Goal: Transaction & Acquisition: Purchase product/service

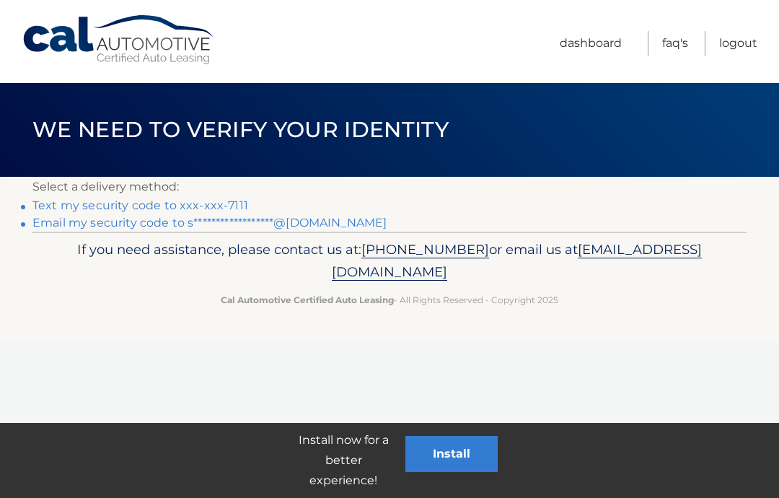
click at [74, 198] on link "Text my security code to xxx-xxx-7111" at bounding box center [140, 205] width 216 height 14
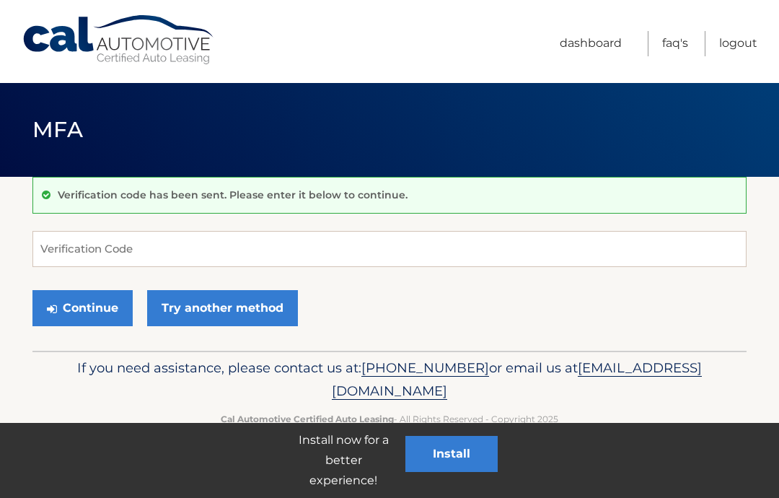
click at [590, 43] on link "Dashboard" at bounding box center [591, 43] width 62 height 25
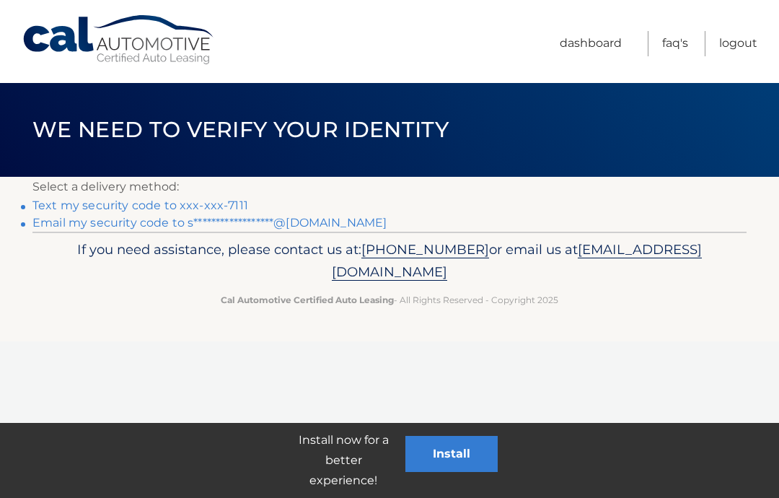
click at [107, 219] on link "**********" at bounding box center [209, 223] width 354 height 14
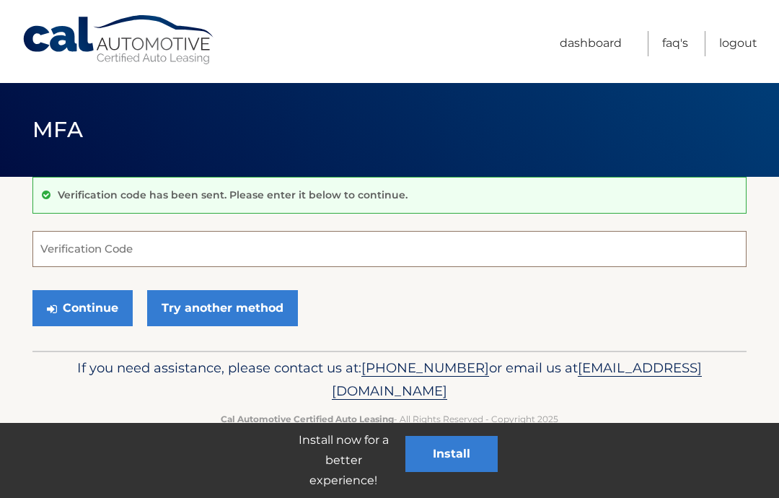
click at [66, 250] on input "Verification Code" at bounding box center [389, 249] width 714 height 36
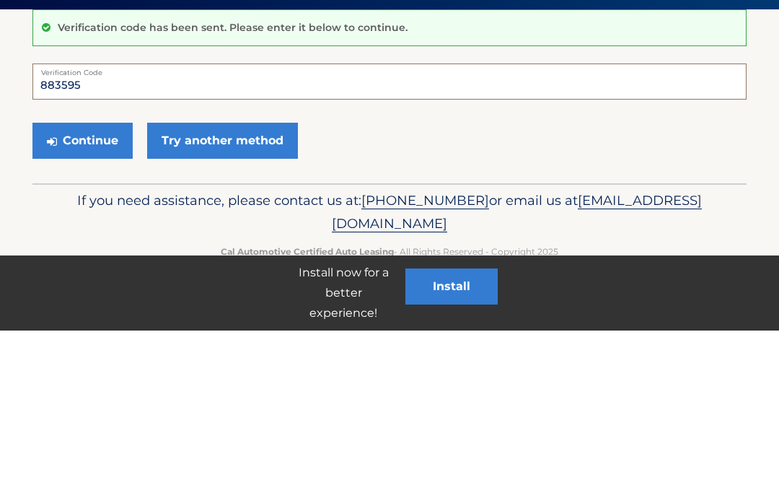
type input "883595"
click at [98, 290] on button "Continue" at bounding box center [82, 308] width 100 height 36
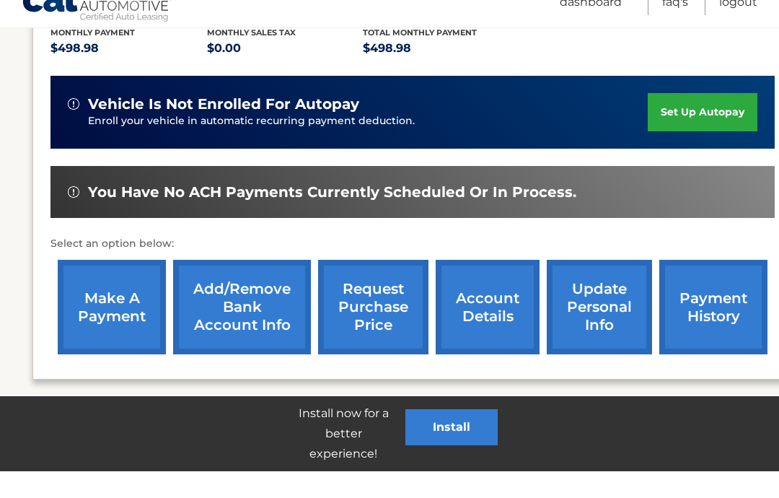
scroll to position [315, 0]
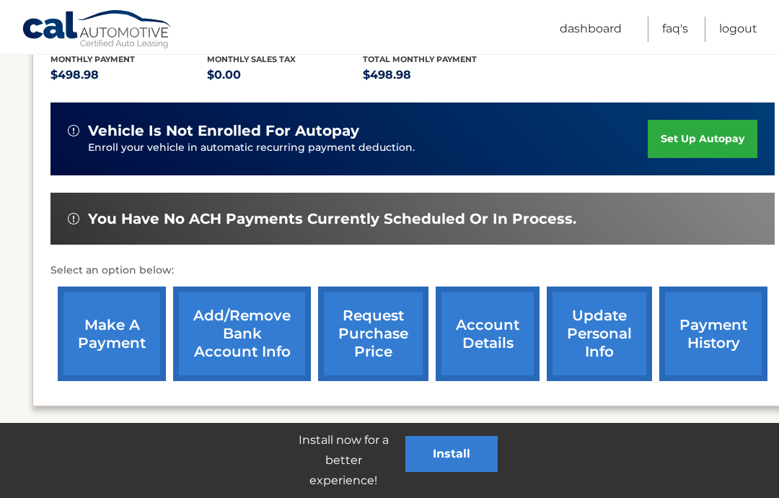
click at [495, 319] on link "account details" at bounding box center [488, 333] width 104 height 94
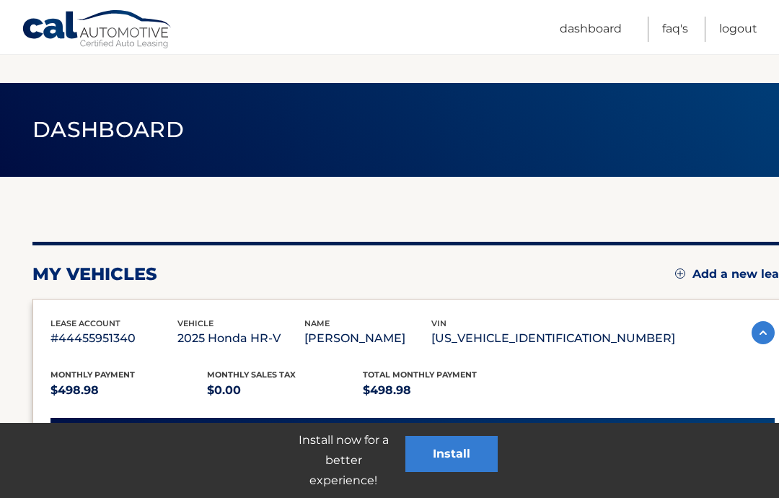
scroll to position [373, 0]
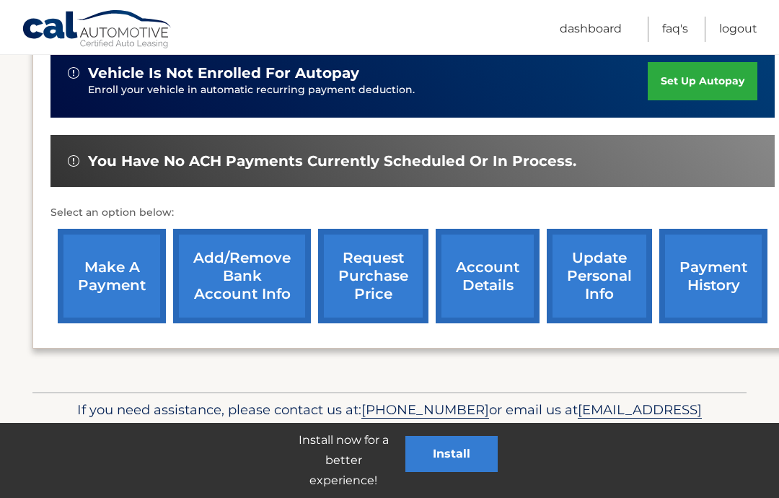
click at [273, 276] on link "Add/Remove bank account info" at bounding box center [242, 276] width 138 height 94
click at [112, 278] on link "make a payment" at bounding box center [112, 276] width 108 height 94
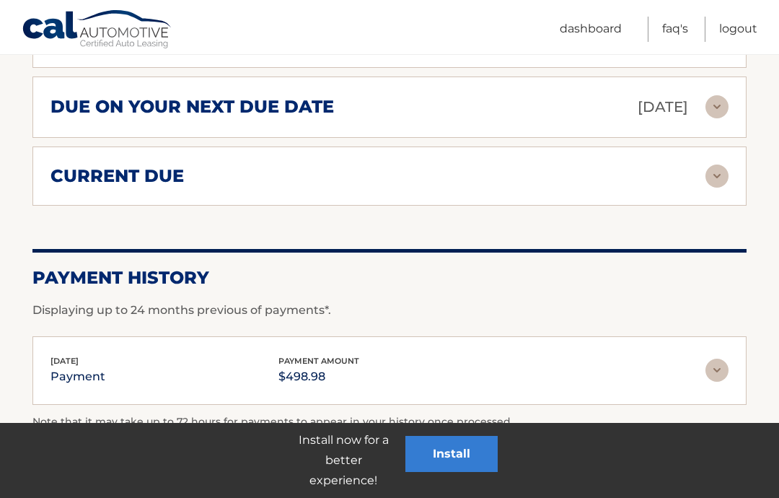
scroll to position [949, 0]
click at [711, 182] on img at bounding box center [716, 176] width 23 height 23
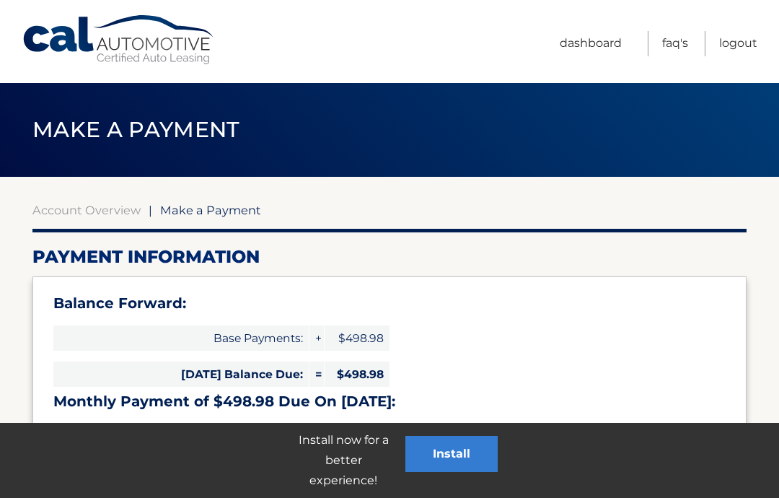
select select "NDE0MzVhNzQtNzZiNC00YTE5LThmYmMtOGUxYWUzN2M2ZDBk"
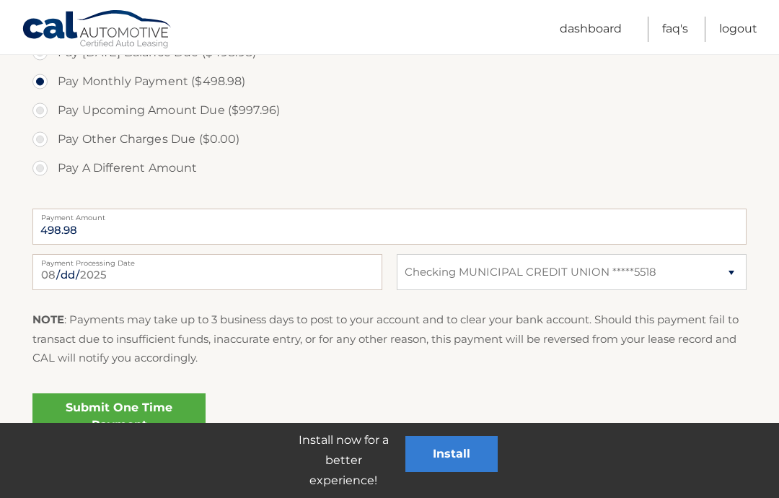
scroll to position [532, 0]
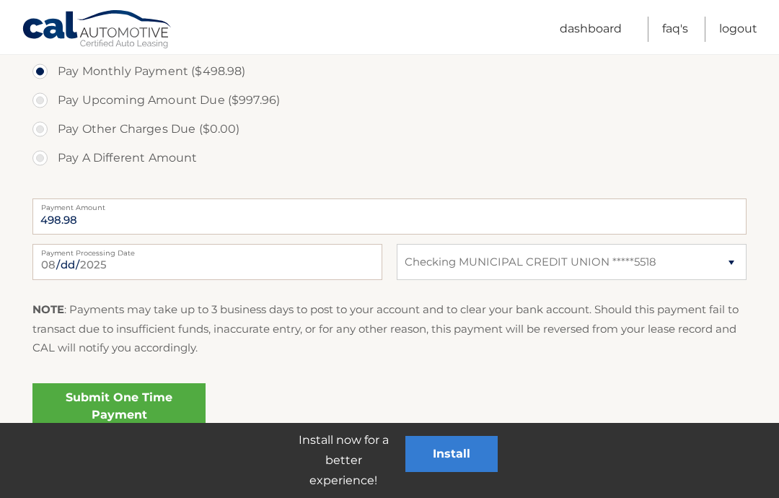
click at [132, 410] on link "Submit One Time Payment" at bounding box center [118, 406] width 173 height 46
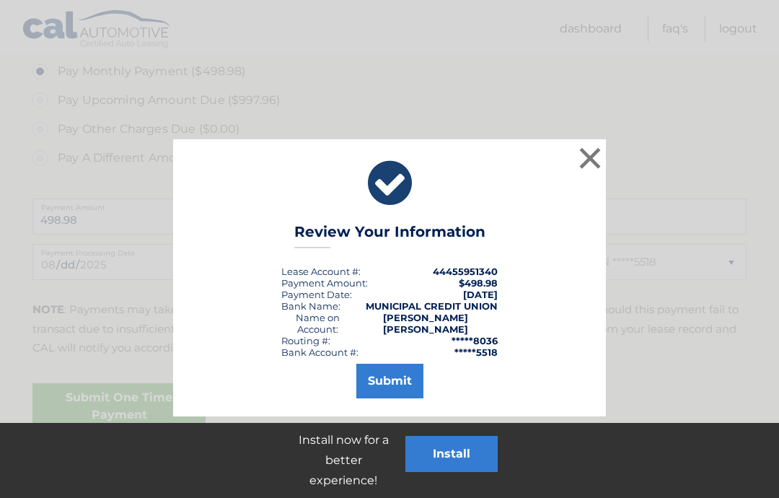
click at [395, 369] on button "Submit" at bounding box center [389, 380] width 67 height 35
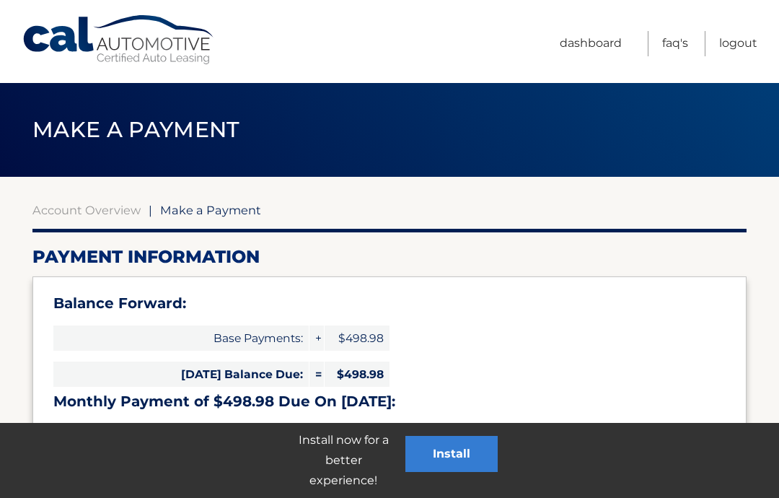
select select "NDE0MzVhNzQtNzZiNC00YTE5LThmYmMtOGUxYWUzN2M2ZDBk"
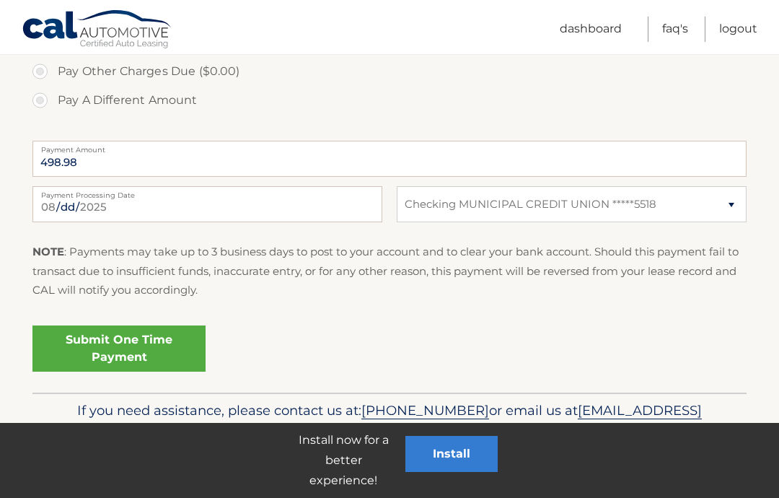
click at [159, 353] on link "Submit One Time Payment" at bounding box center [118, 348] width 173 height 46
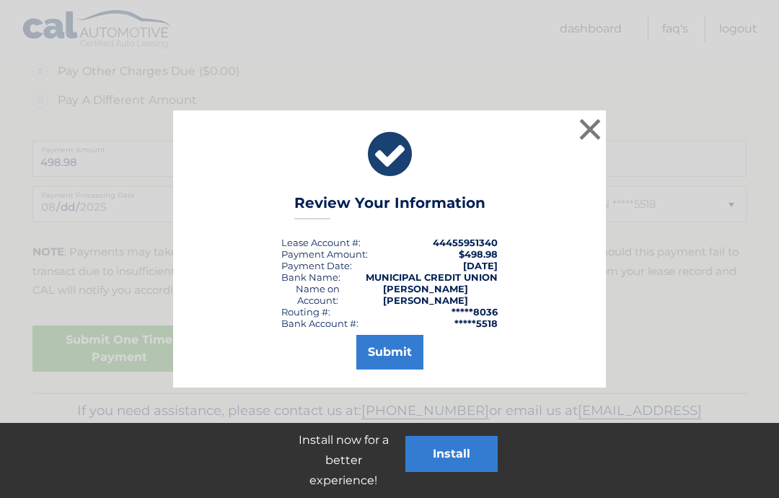
click at [392, 351] on button "Submit" at bounding box center [389, 352] width 67 height 35
